Goal: Transaction & Acquisition: Purchase product/service

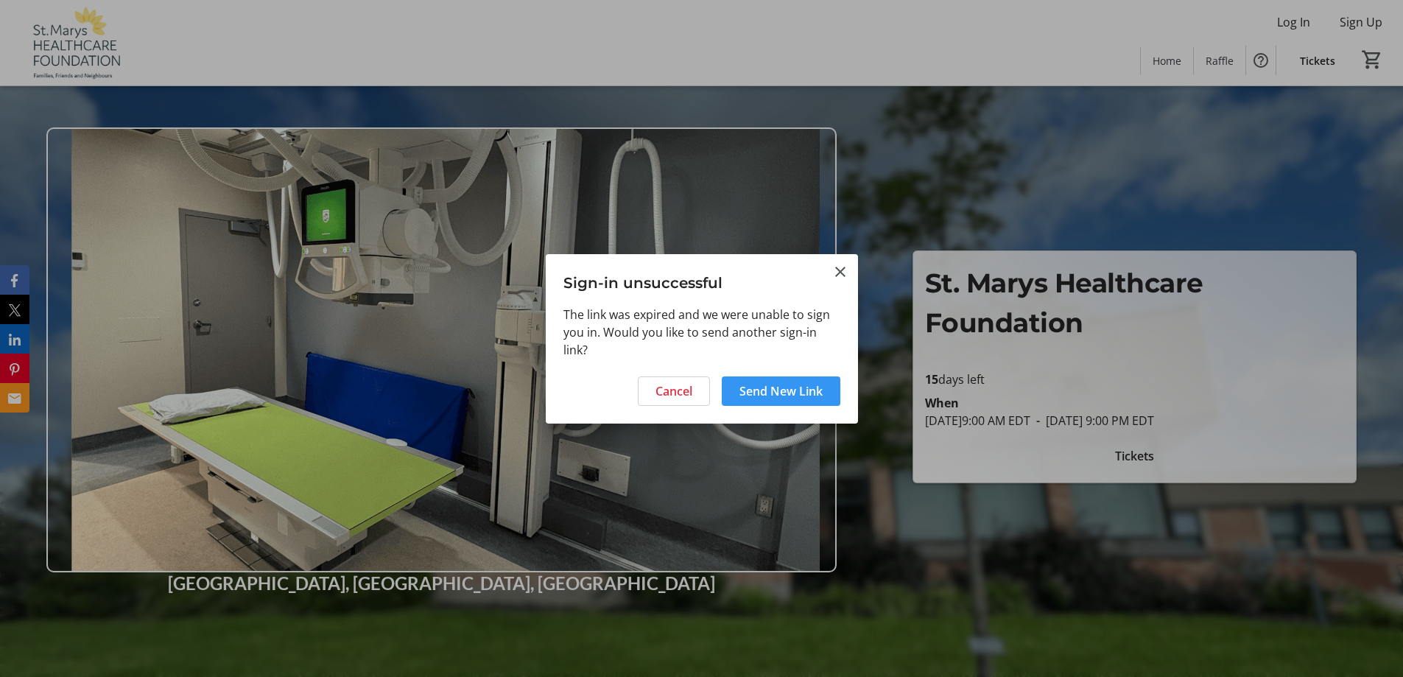
click at [781, 393] on span "Send New Link" at bounding box center [780, 391] width 83 height 18
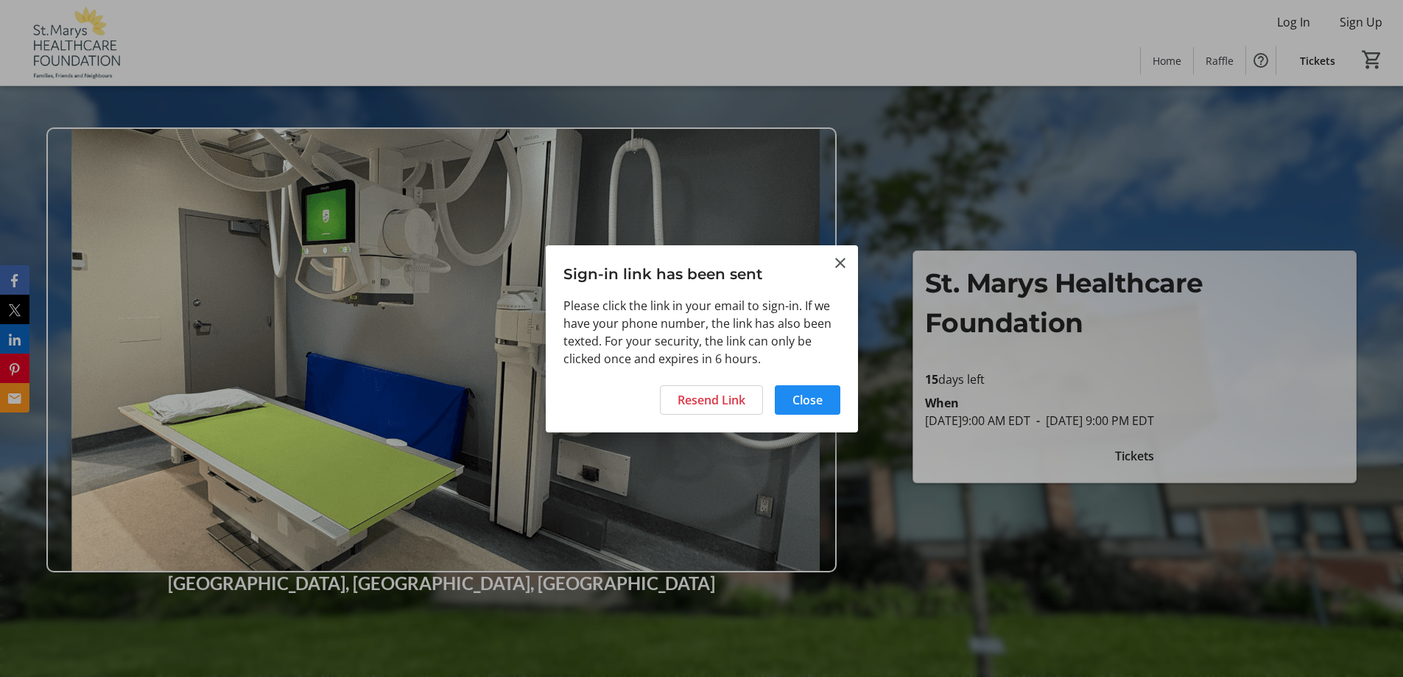
click at [811, 421] on div "Resend Link Close" at bounding box center [702, 404] width 312 height 56
click at [803, 399] on span "Close" at bounding box center [807, 400] width 30 height 18
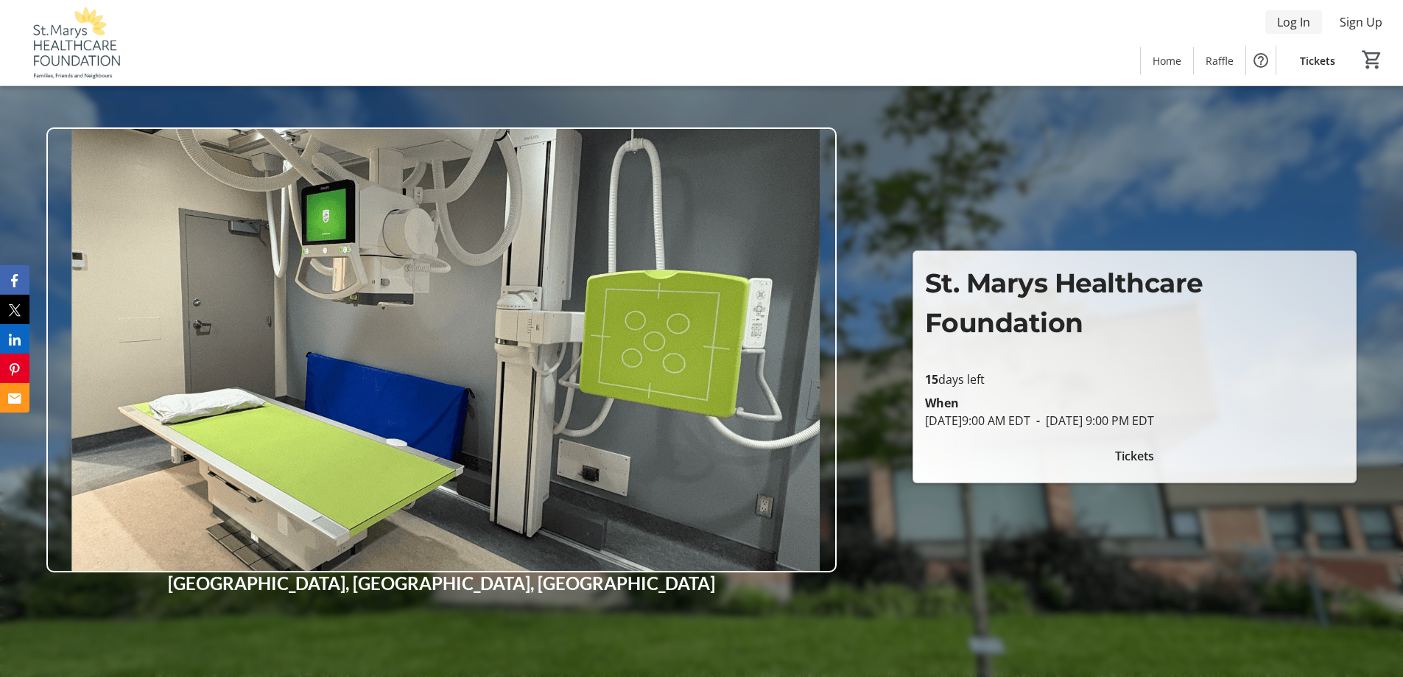
click at [1304, 24] on span "Log In" at bounding box center [1293, 22] width 33 height 18
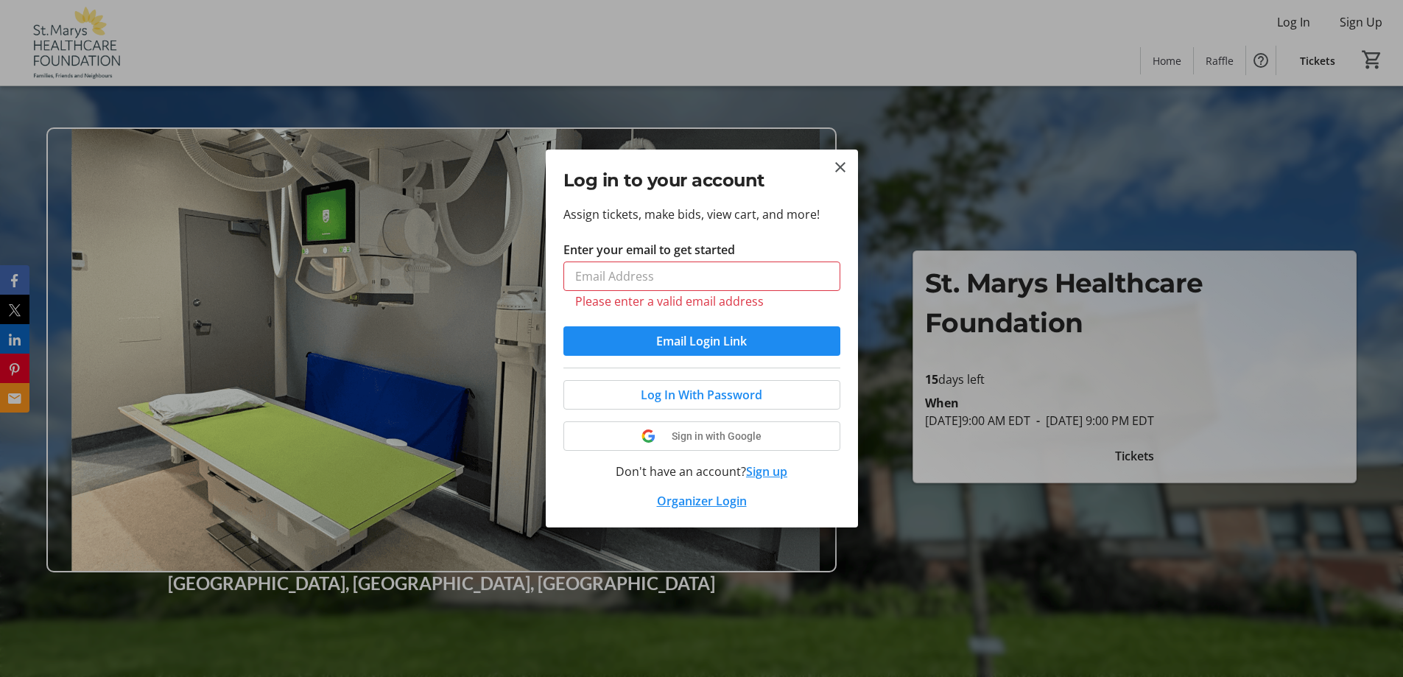
click at [661, 302] on tr-form-field "Enter your email to get started Please enter a valid email address" at bounding box center [701, 283] width 277 height 85
drag, startPoint x: 843, startPoint y: 172, endPoint x: 790, endPoint y: 134, distance: 64.4
click at [842, 172] on mat-icon "Close" at bounding box center [840, 167] width 18 height 18
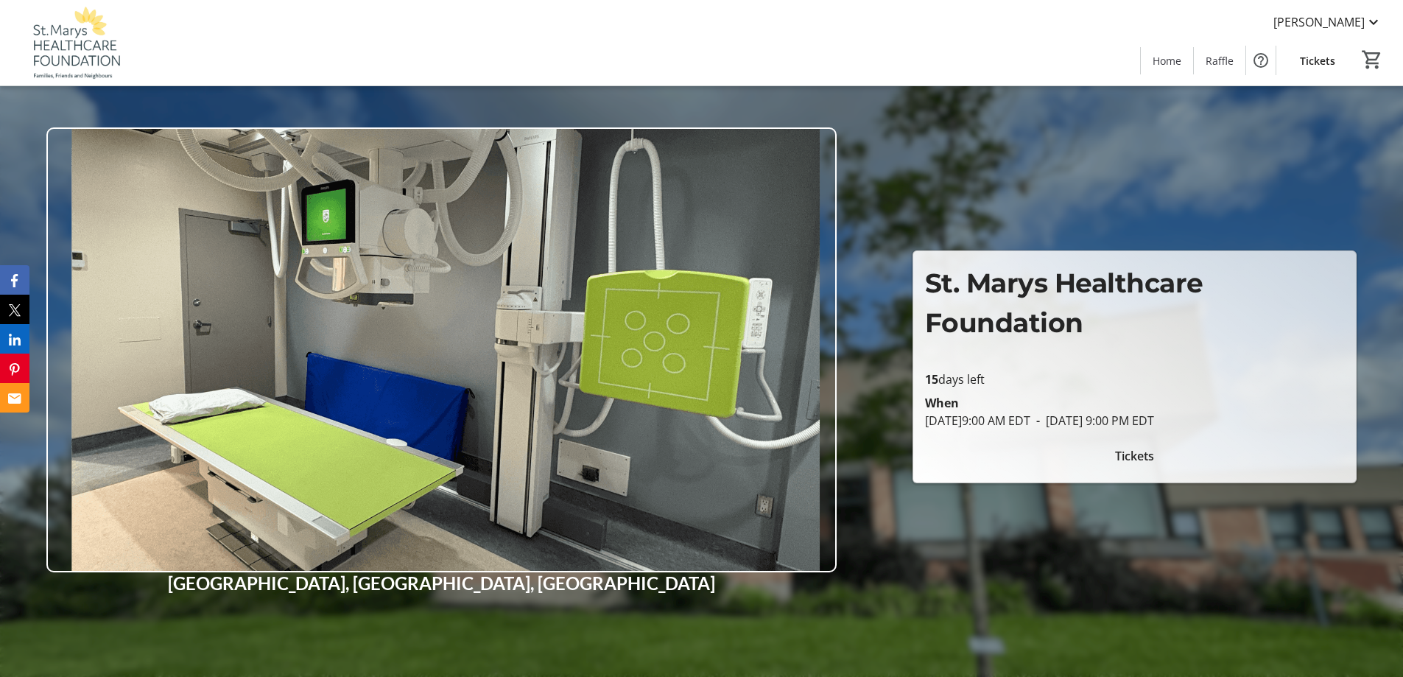
click at [1144, 458] on span "Tickets" at bounding box center [1134, 456] width 39 height 18
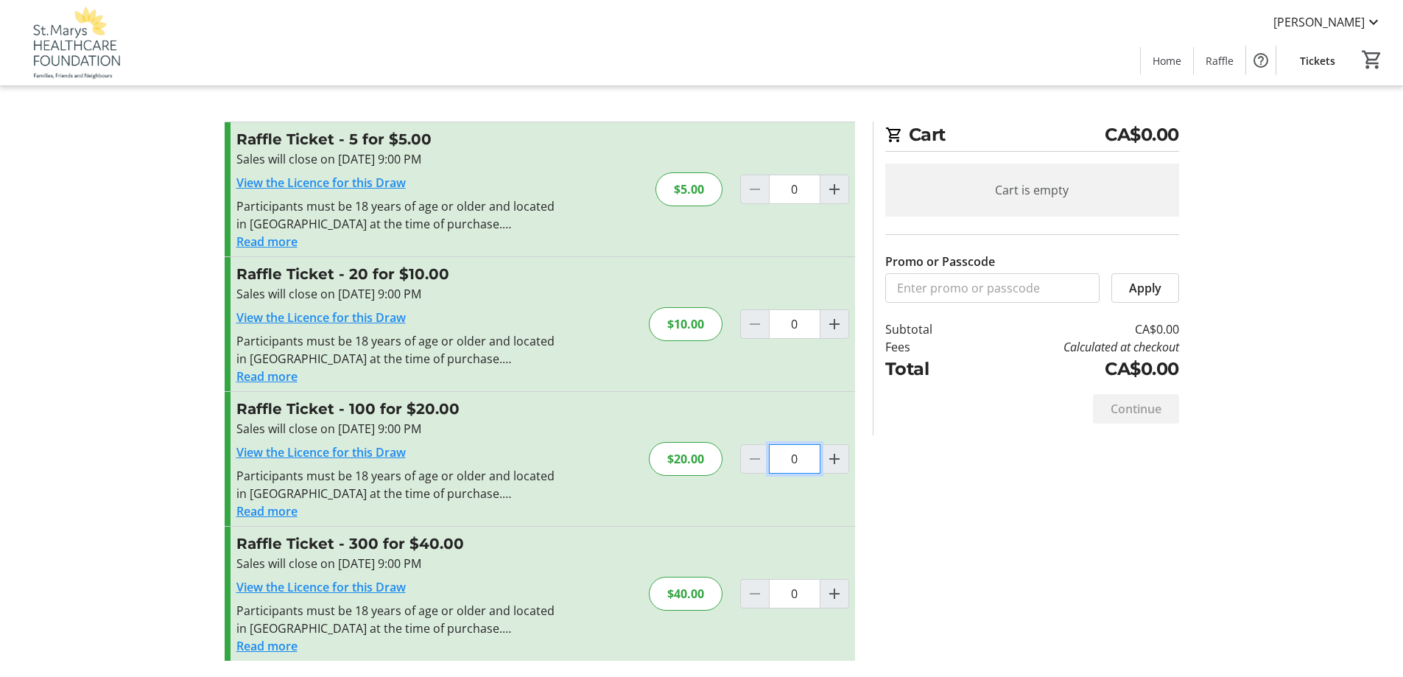
drag, startPoint x: 801, startPoint y: 461, endPoint x: 767, endPoint y: 470, distance: 34.3
click at [767, 470] on div "0" at bounding box center [794, 458] width 109 height 29
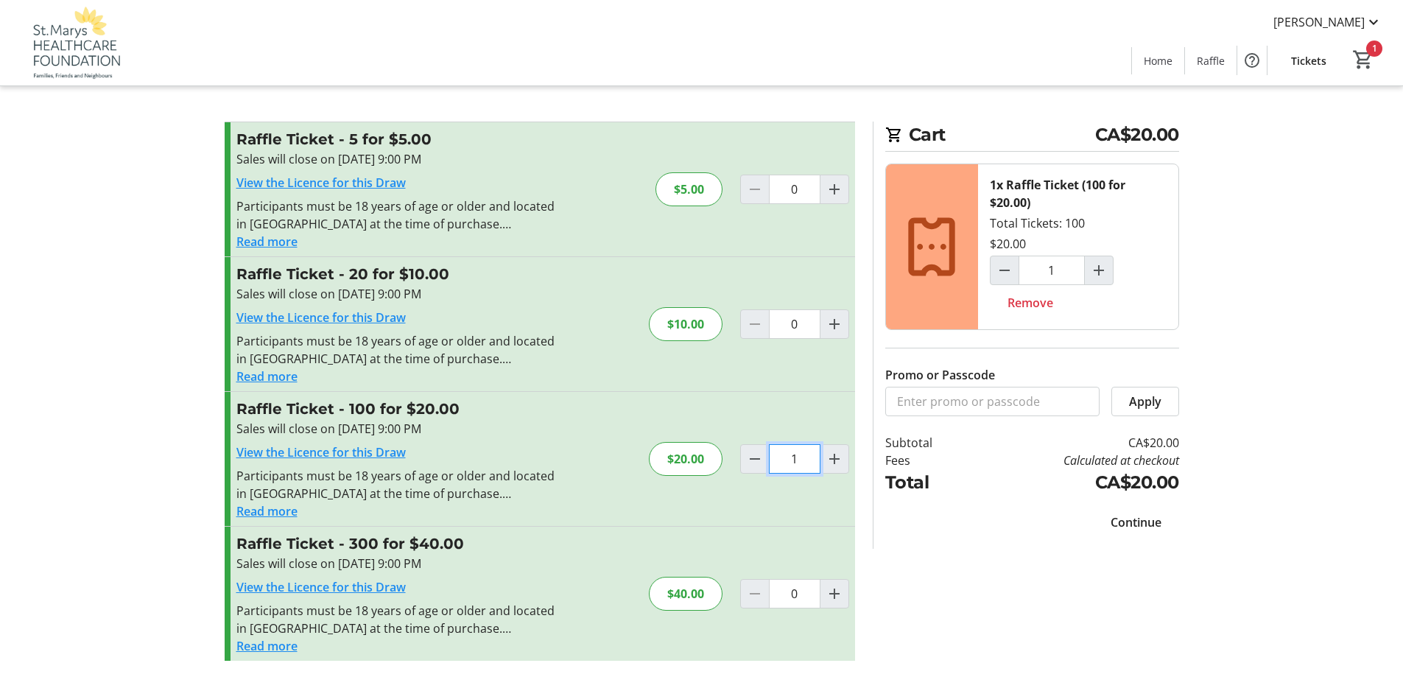
scroll to position [1, 0]
type input "1"
click at [1146, 518] on span "Continue" at bounding box center [1136, 521] width 51 height 18
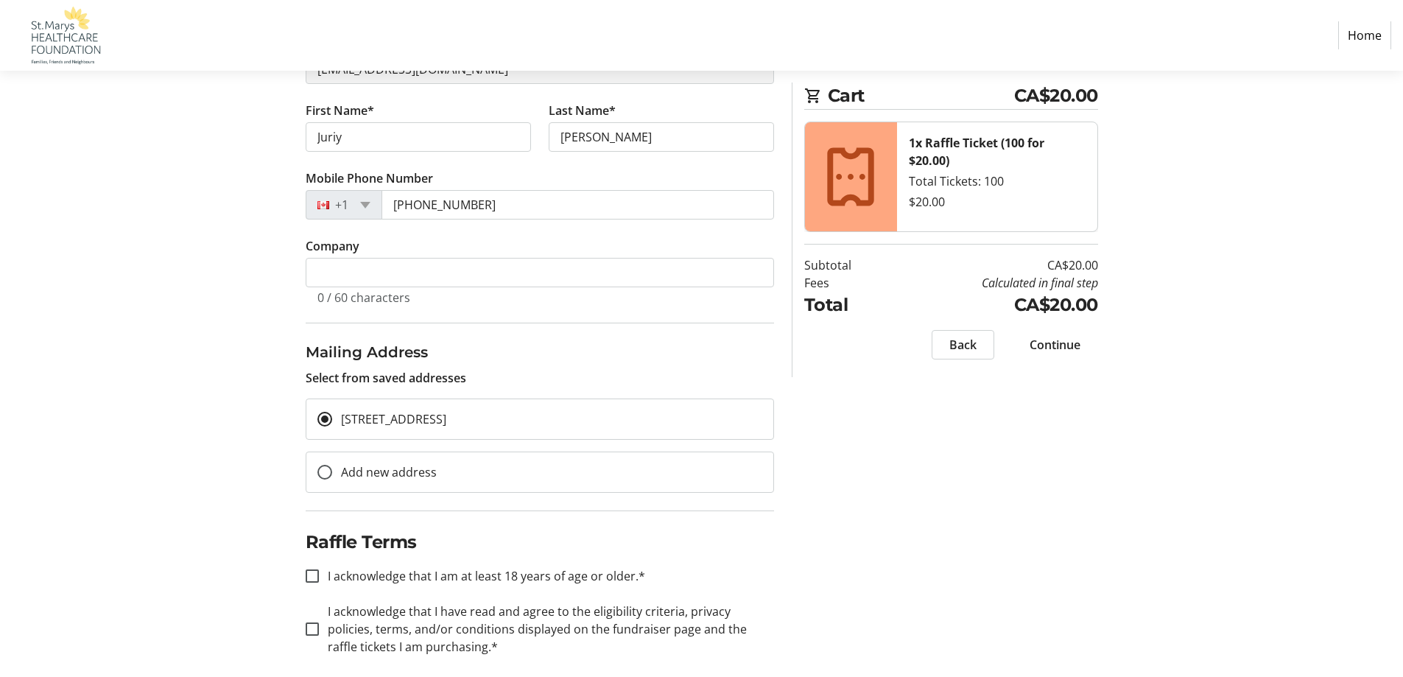
scroll to position [235, 0]
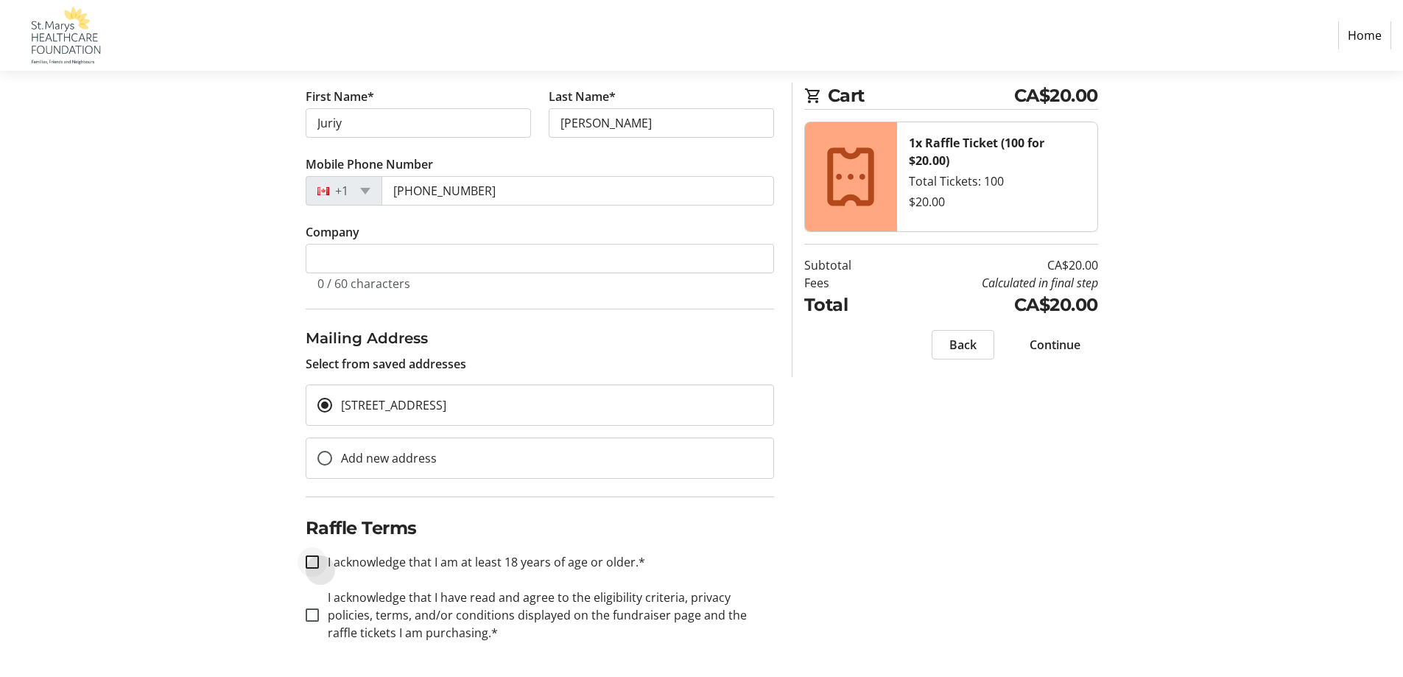
click at [301, 562] on div at bounding box center [312, 561] width 35 height 35
checkbox input "true"
click at [309, 612] on input "I acknowledge that I have read and agree to the eligibility criteria, privacy p…" at bounding box center [312, 614] width 13 height 13
checkbox input "true"
click at [1070, 345] on span "Continue" at bounding box center [1055, 345] width 51 height 18
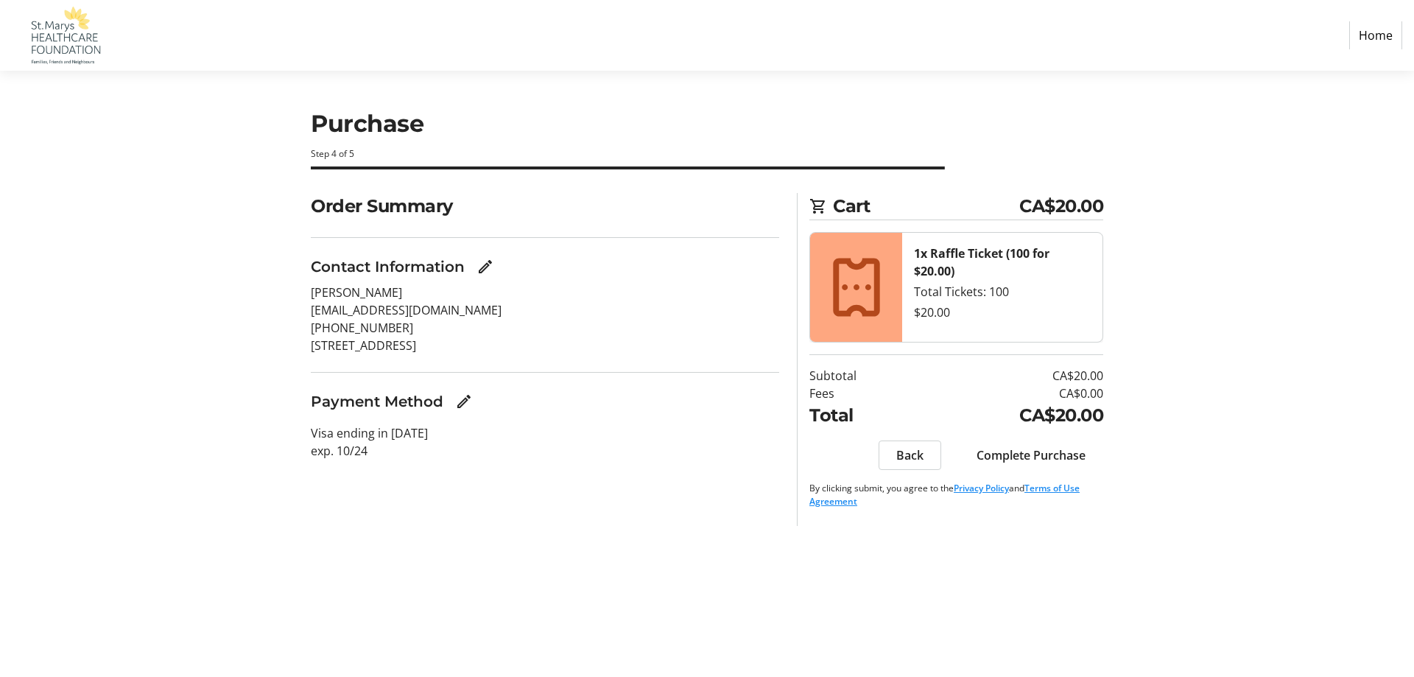
click at [382, 435] on p "Visa ending in 1229 exp. 10/24" at bounding box center [545, 441] width 468 height 35
click at [465, 408] on mat-icon "Edit Payment Method" at bounding box center [464, 402] width 18 height 18
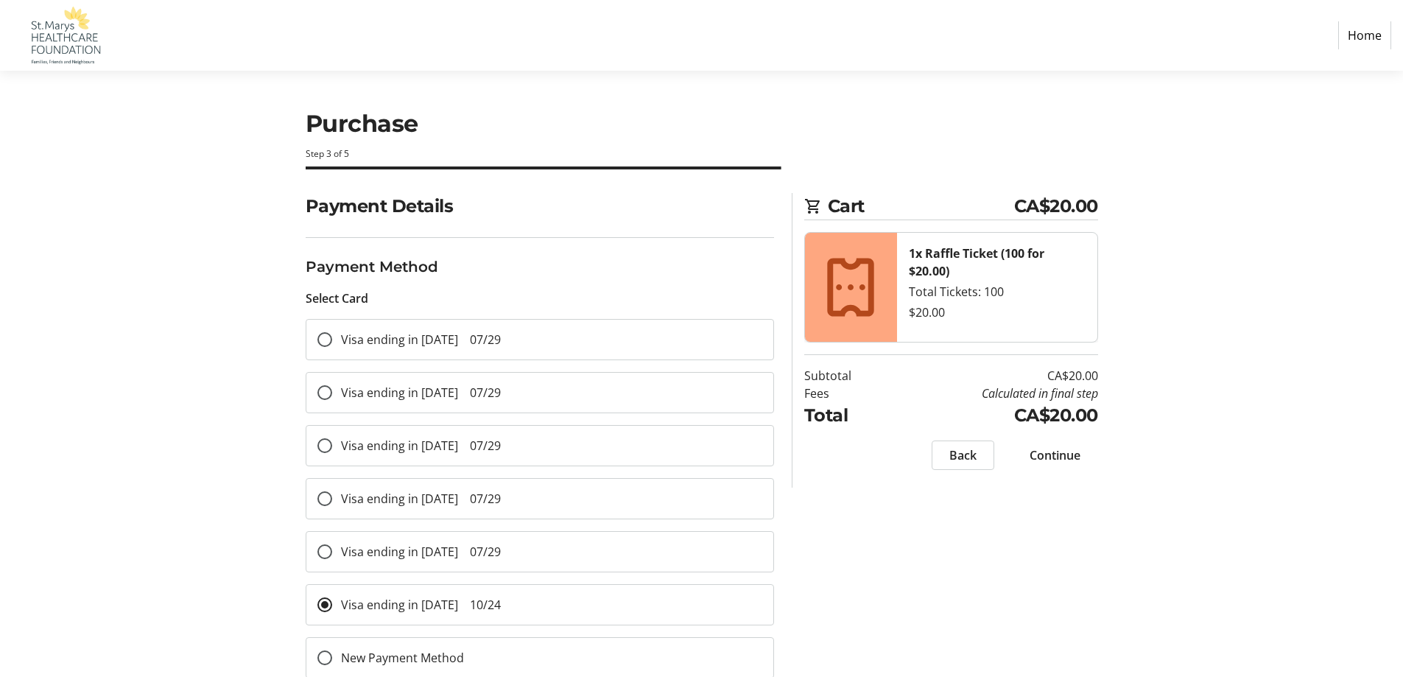
scroll to position [31, 0]
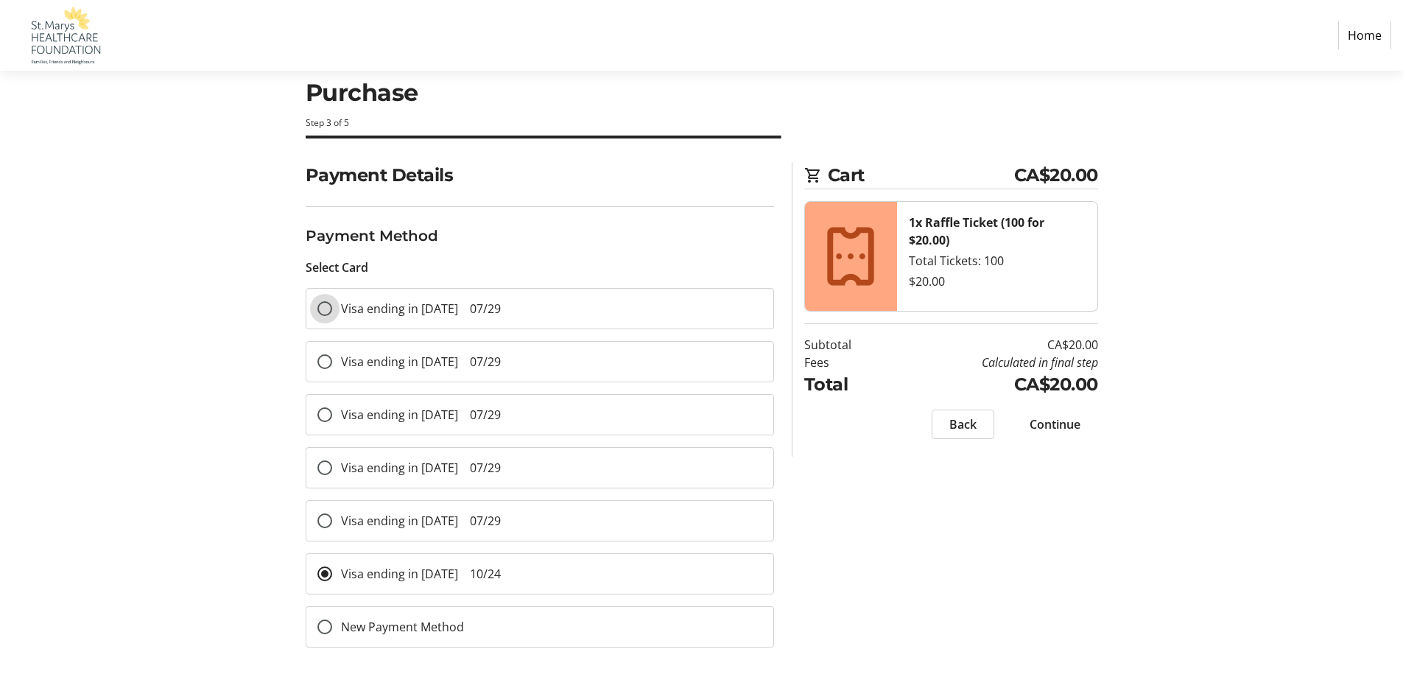
click at [327, 313] on input "Visa ending in 1229 07/29" at bounding box center [324, 308] width 15 height 15
radio input "true"
click at [1043, 423] on span "Continue" at bounding box center [1055, 424] width 51 height 18
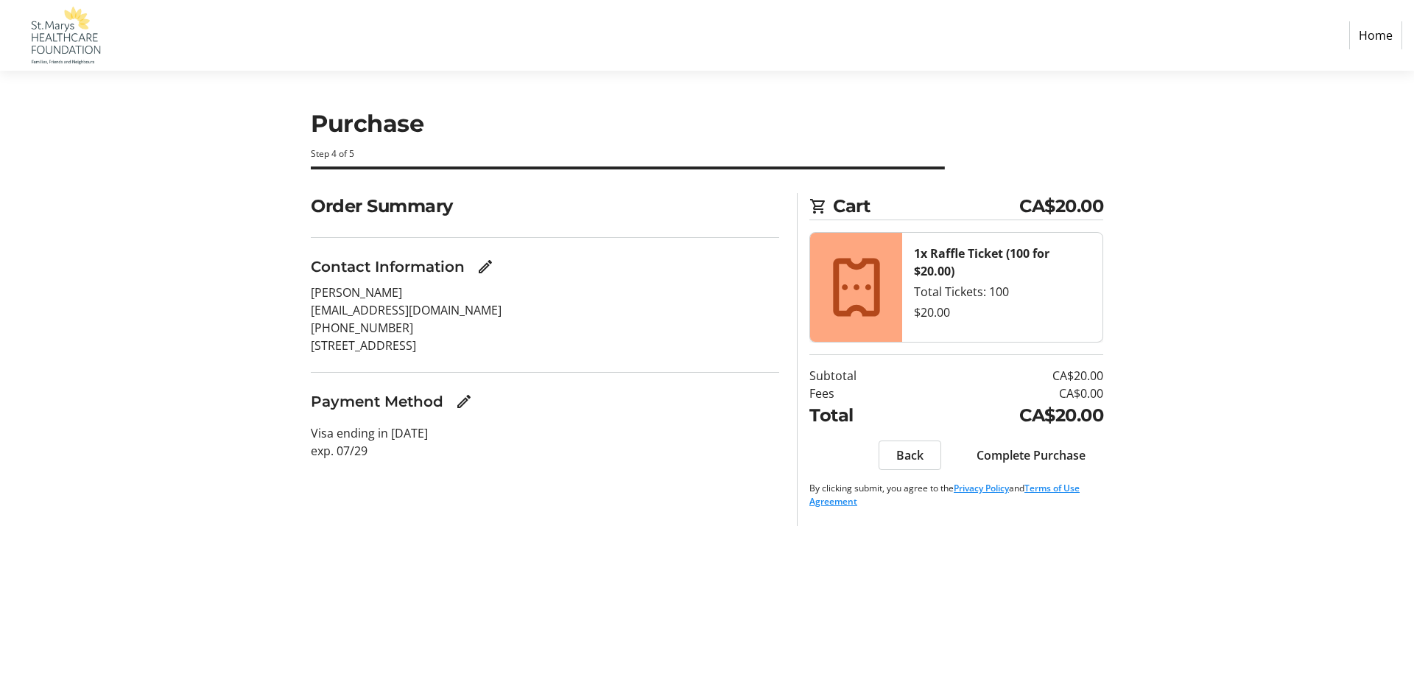
click at [1013, 456] on span "Complete Purchase" at bounding box center [1031, 455] width 109 height 18
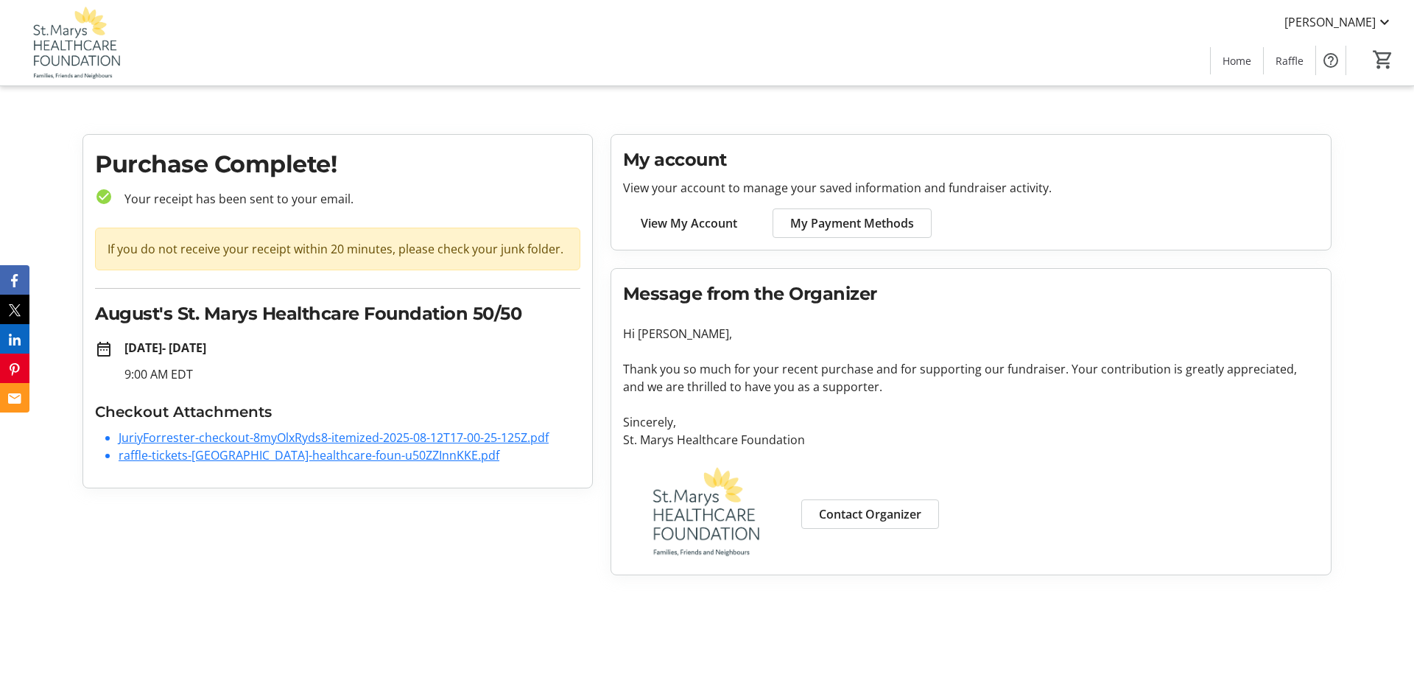
click at [823, 233] on span at bounding box center [852, 222] width 158 height 35
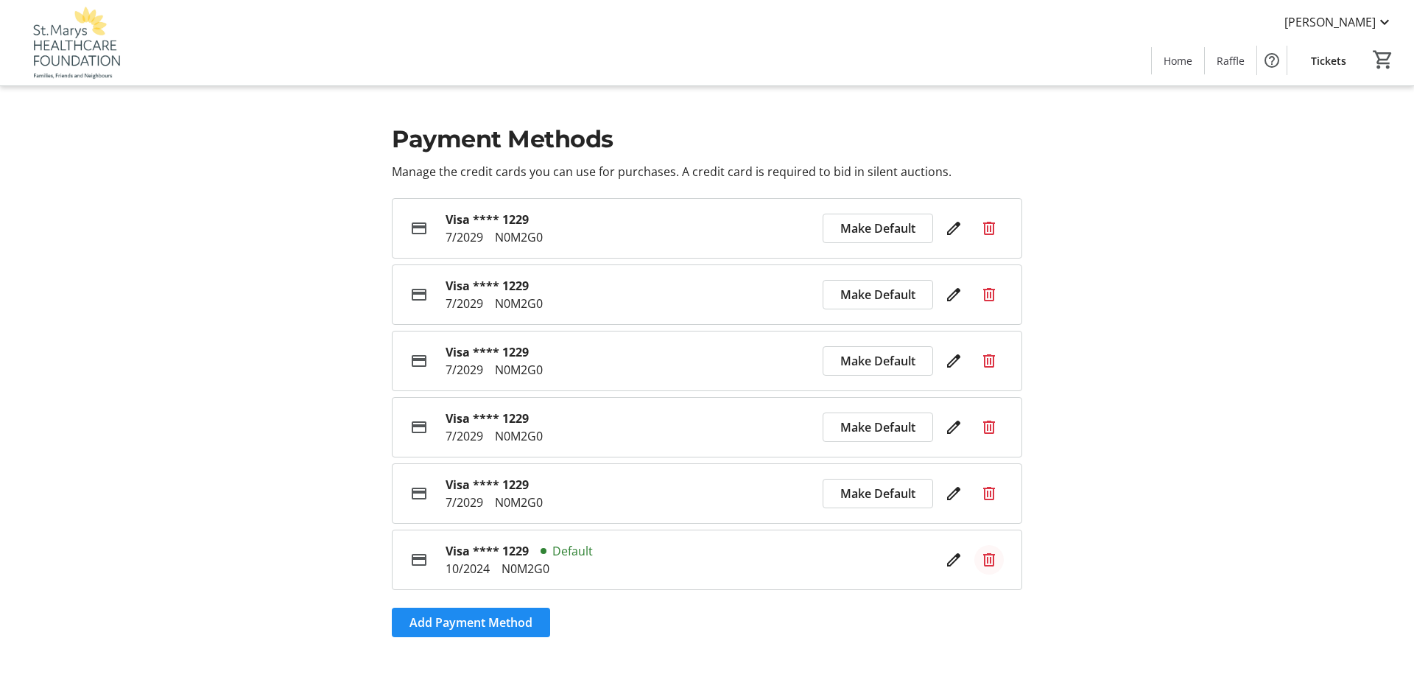
click at [991, 563] on mat-icon at bounding box center [989, 560] width 18 height 18
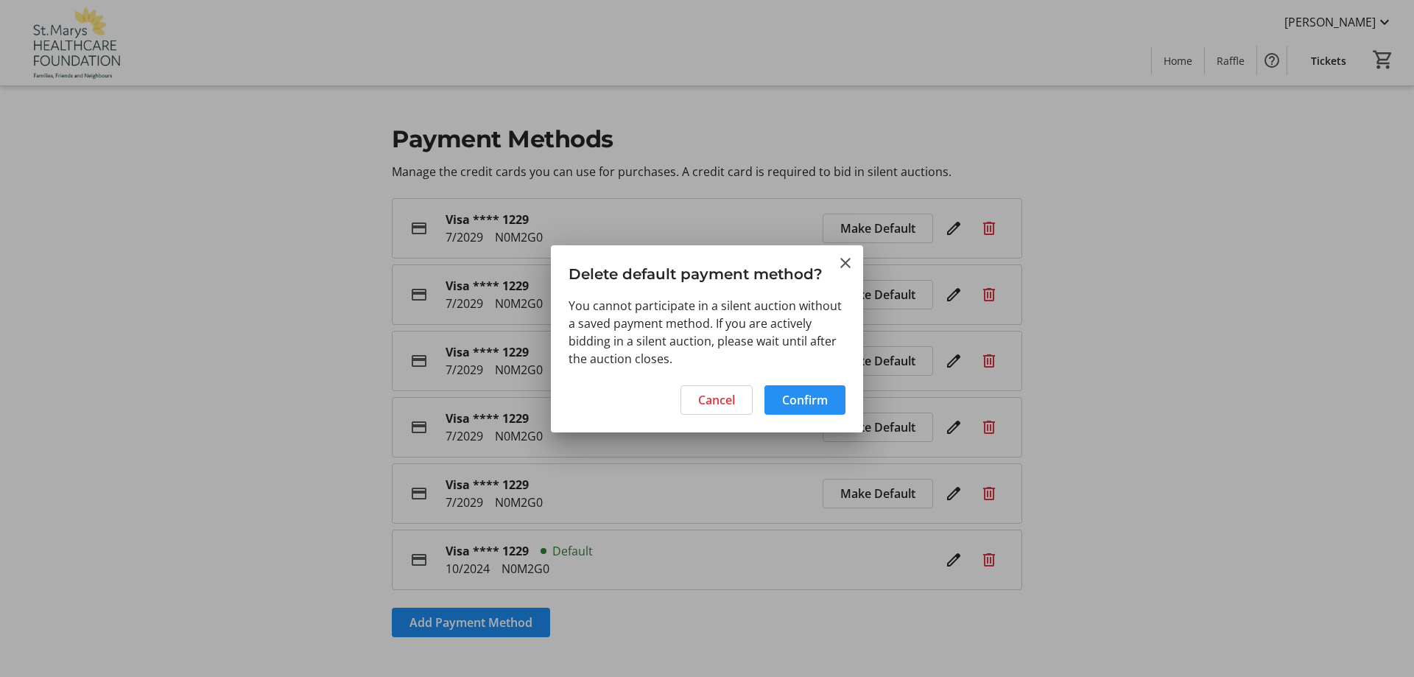
click at [792, 406] on span "Confirm" at bounding box center [805, 400] width 46 height 18
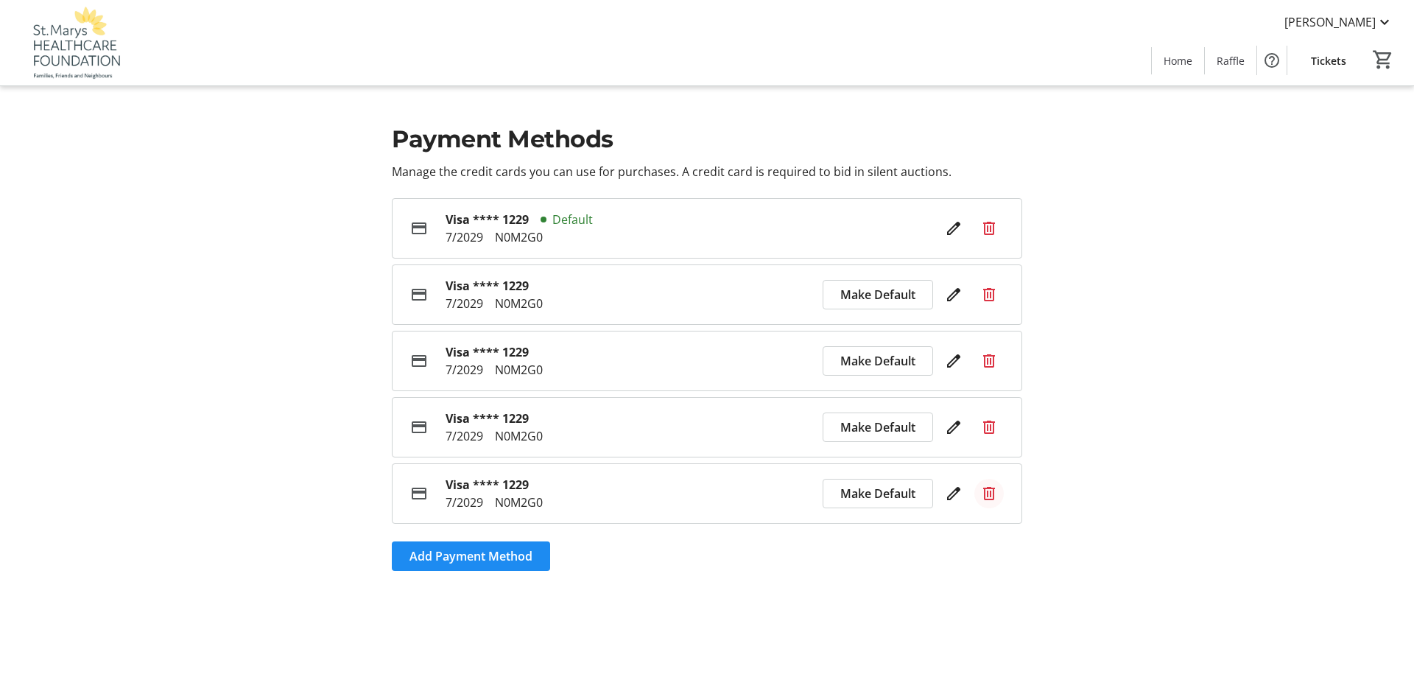
click at [992, 498] on mat-icon at bounding box center [989, 494] width 18 height 18
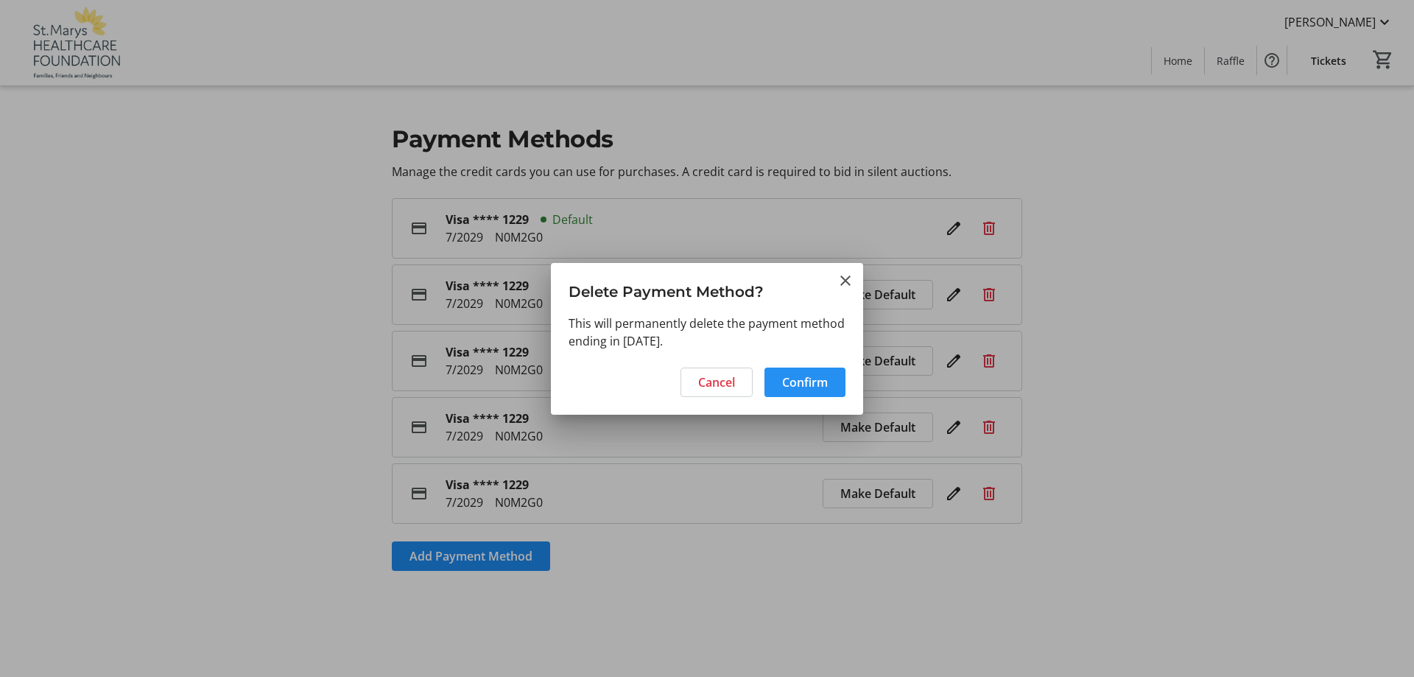
click at [820, 386] on span "Confirm" at bounding box center [805, 382] width 46 height 18
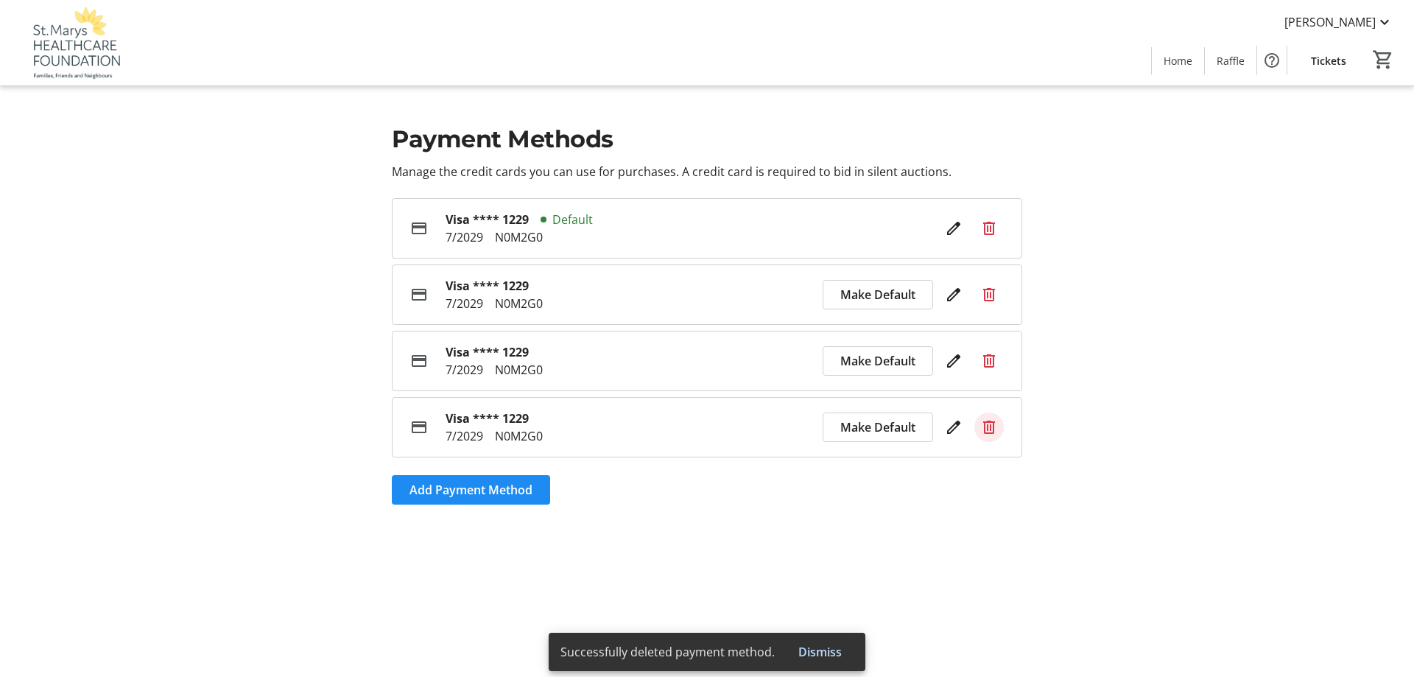
click at [987, 435] on mat-icon at bounding box center [989, 427] width 18 height 18
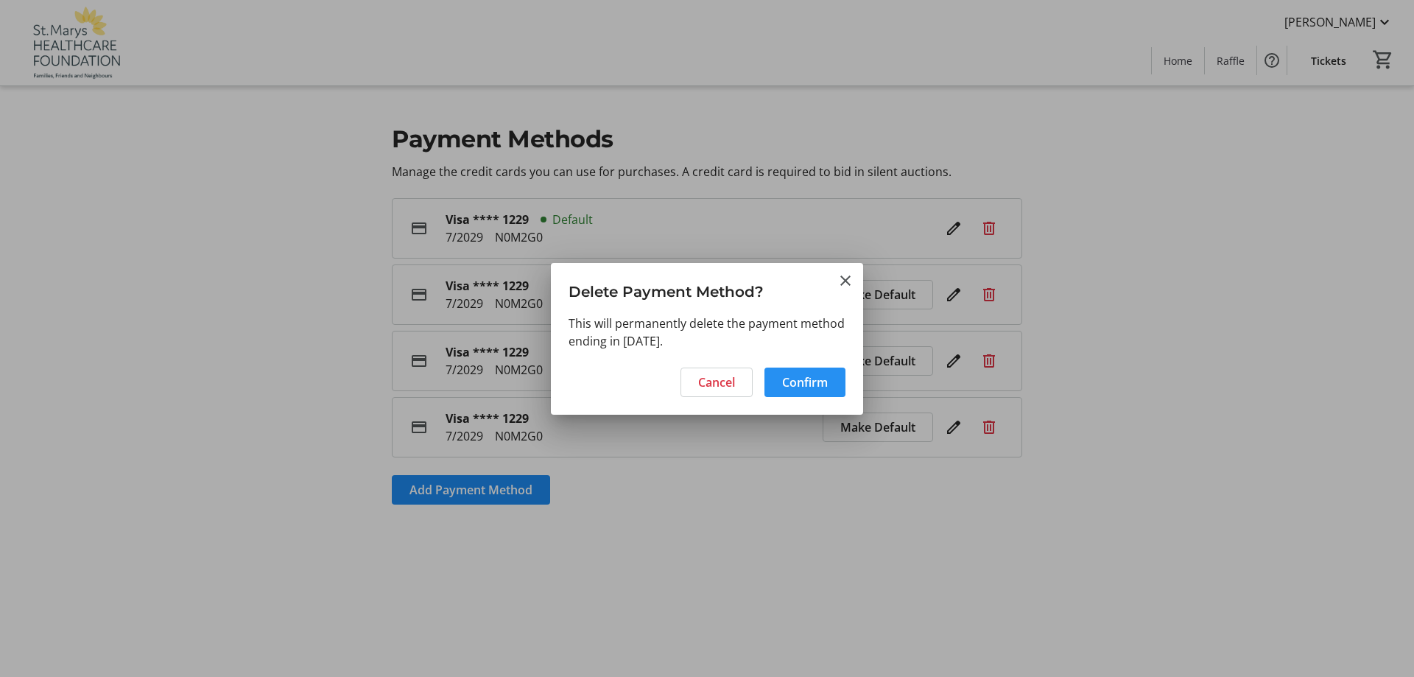
click at [833, 385] on span at bounding box center [804, 382] width 81 height 35
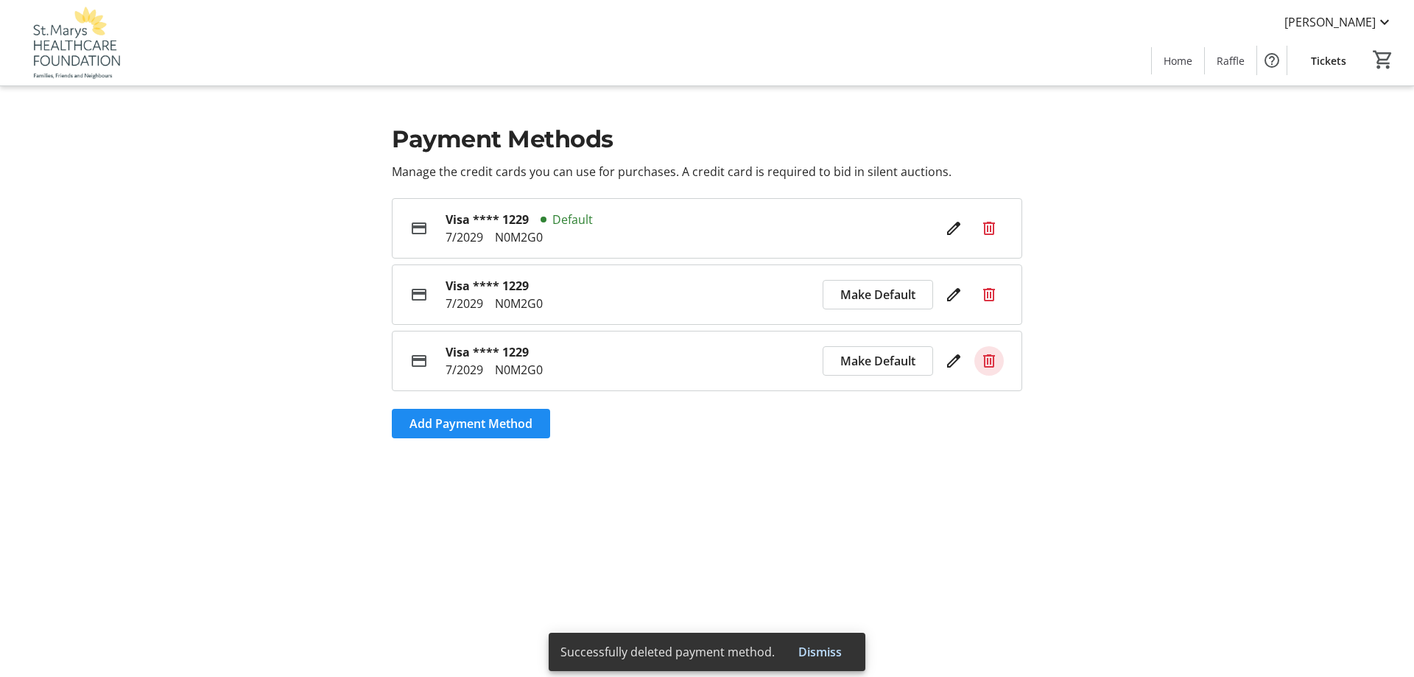
click at [986, 362] on mat-icon at bounding box center [989, 361] width 18 height 18
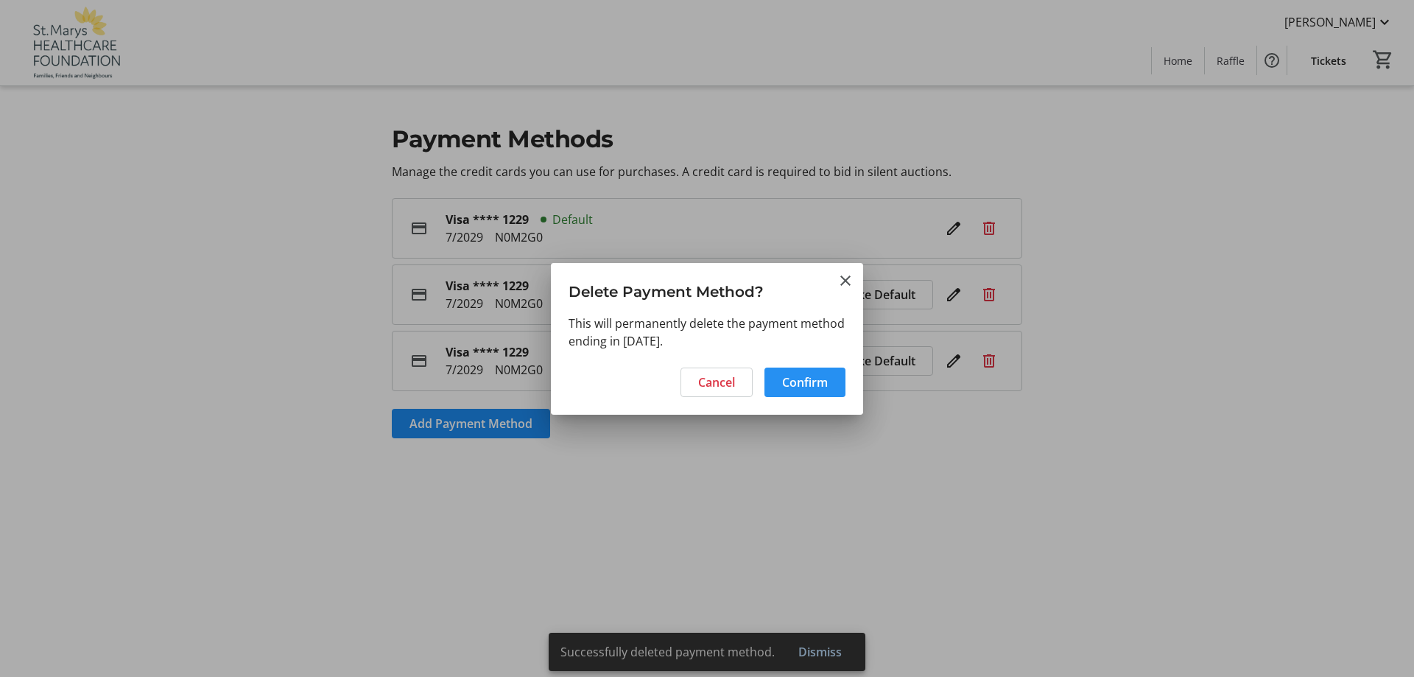
click at [826, 382] on span "Confirm" at bounding box center [805, 382] width 46 height 18
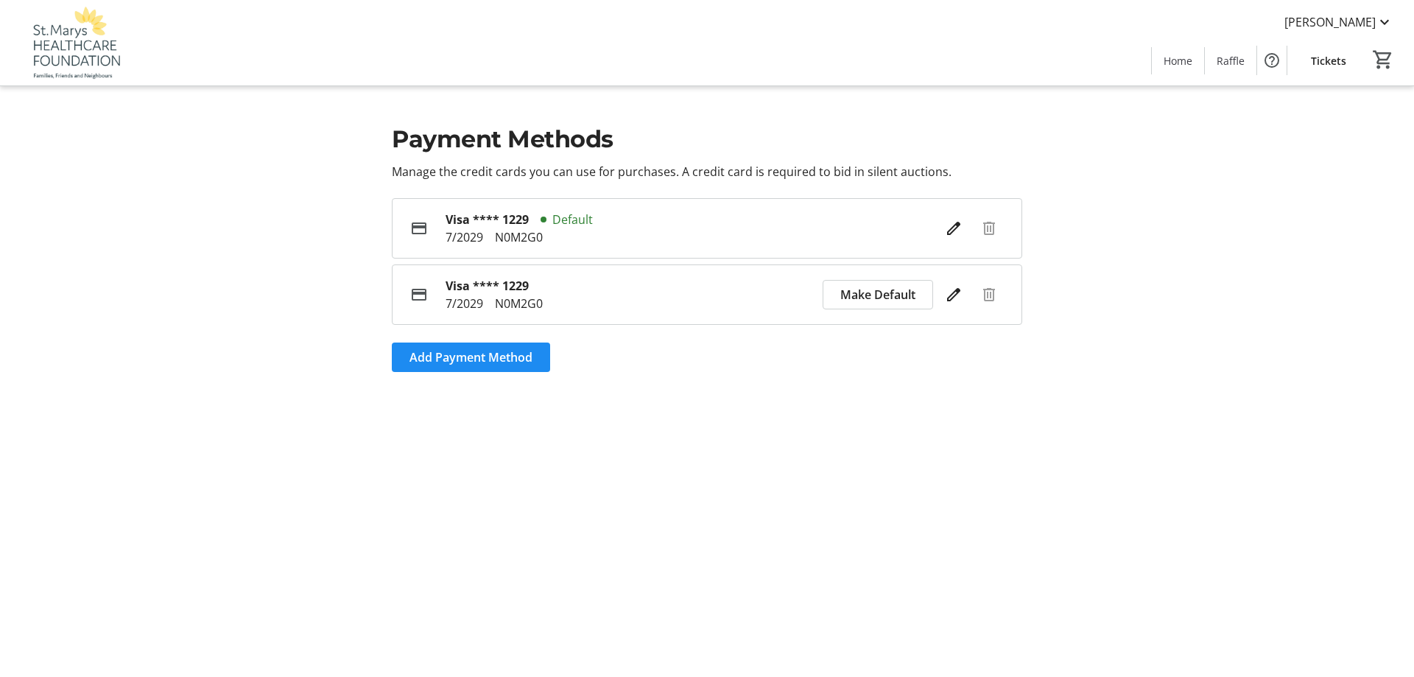
click at [974, 301] on div "Make Default" at bounding box center [913, 294] width 181 height 29
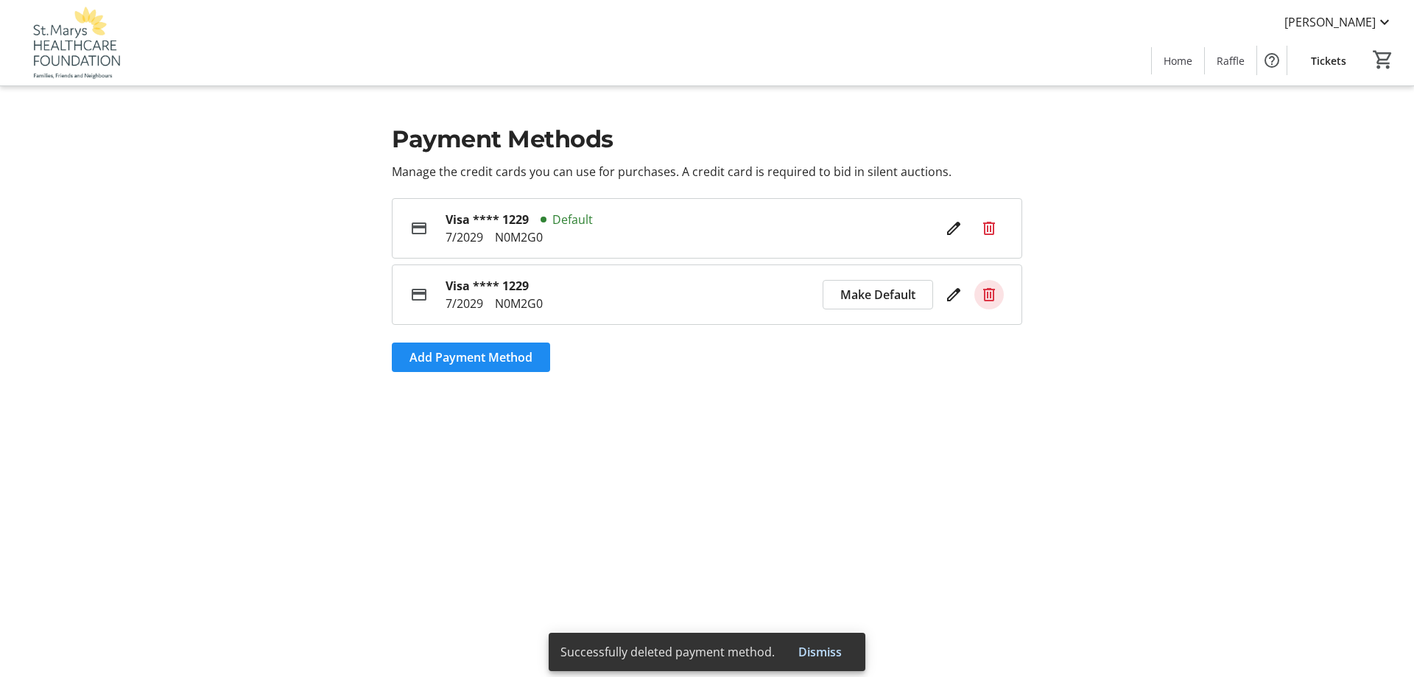
click at [989, 292] on mat-icon at bounding box center [989, 295] width 18 height 18
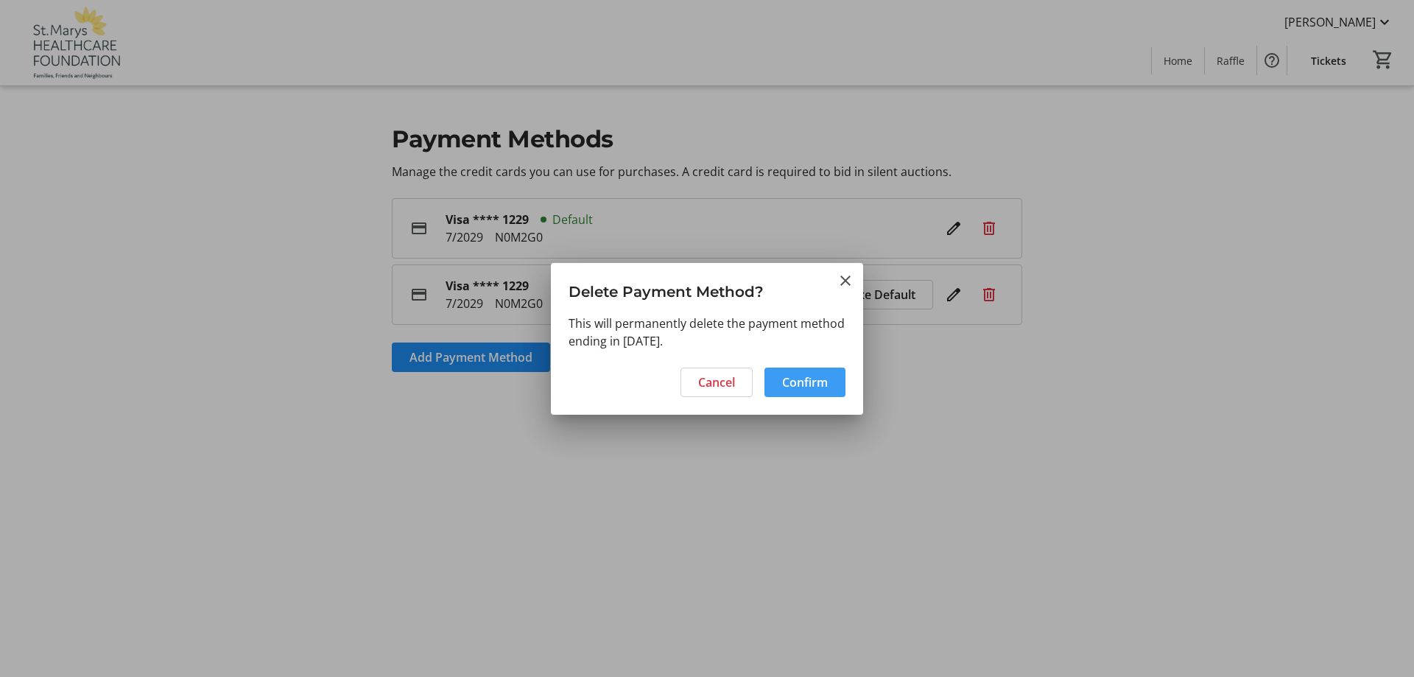
click at [816, 371] on span at bounding box center [804, 382] width 81 height 35
